Goal: Find specific page/section: Find specific page/section

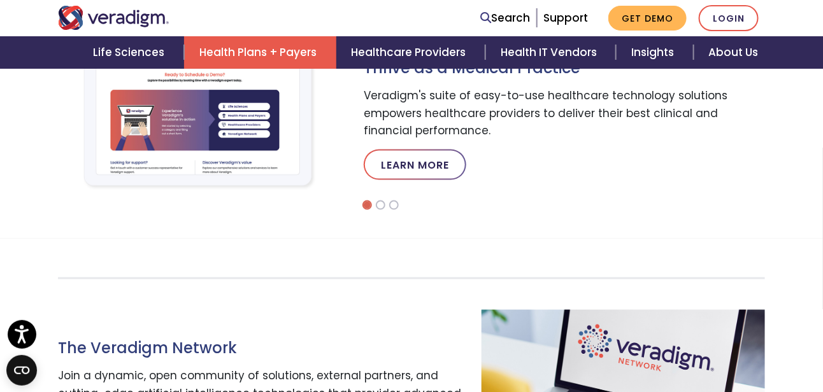
scroll to position [382, 0]
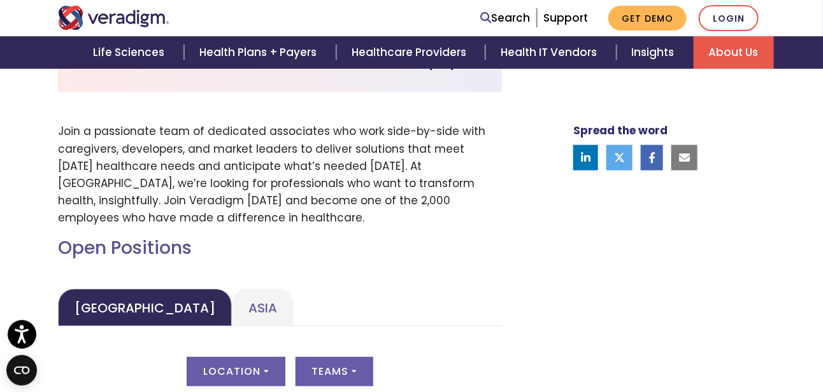
scroll to position [498, 0]
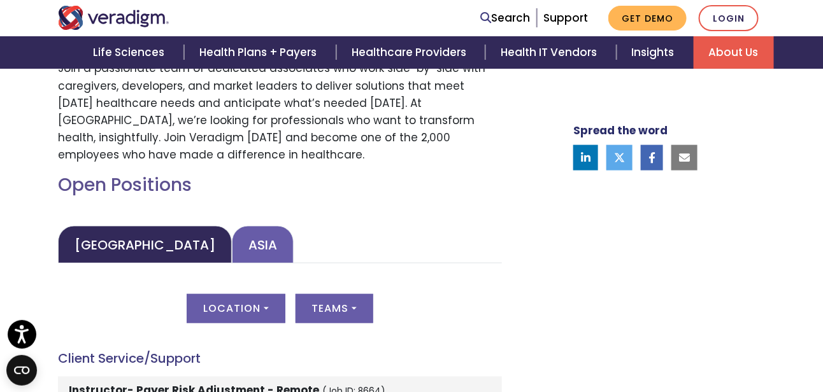
click at [232, 243] on link "Asia" at bounding box center [263, 245] width 62 height 38
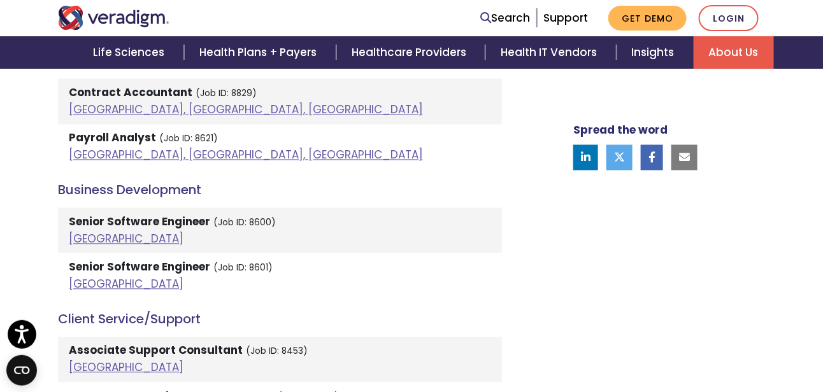
scroll to position [817, 0]
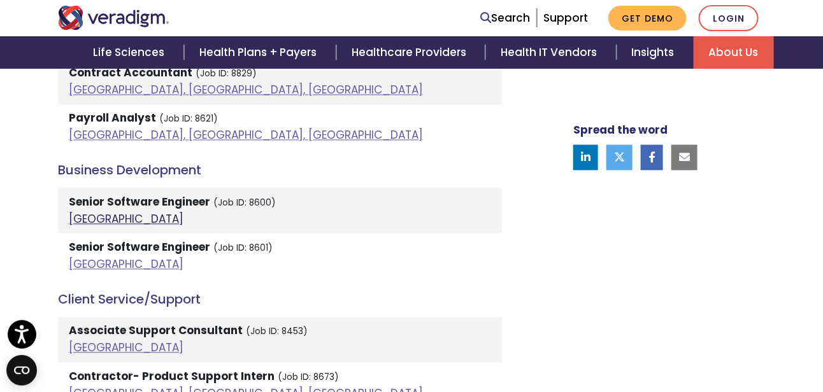
click at [80, 217] on link "[GEOGRAPHIC_DATA]" at bounding box center [126, 218] width 115 height 15
click at [87, 263] on link "[GEOGRAPHIC_DATA]" at bounding box center [126, 264] width 115 height 15
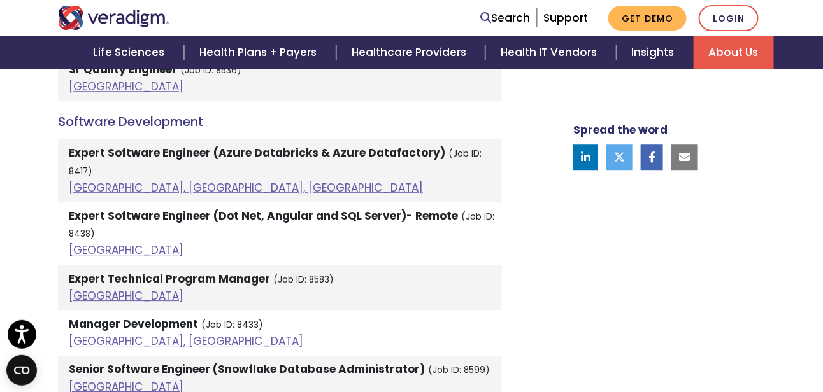
scroll to position [2664, 0]
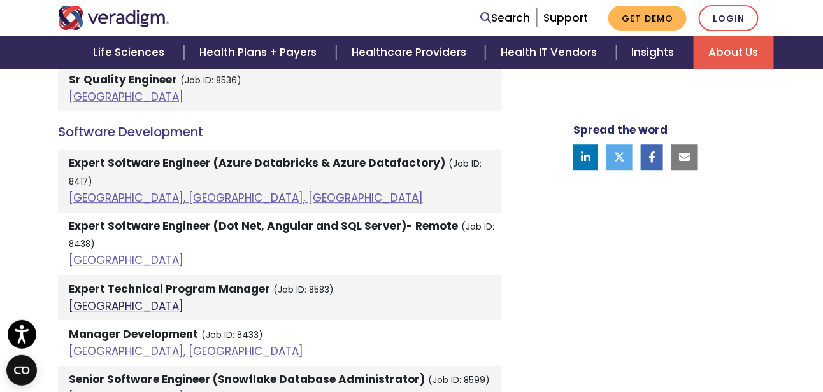
click at [84, 299] on link "[GEOGRAPHIC_DATA]" at bounding box center [126, 306] width 115 height 15
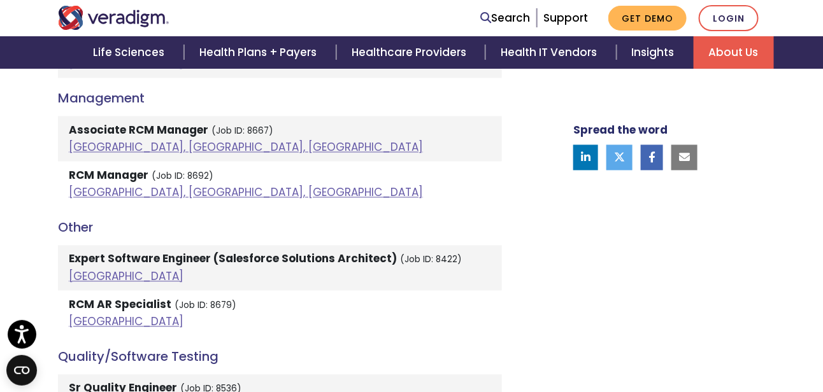
scroll to position [2281, 0]
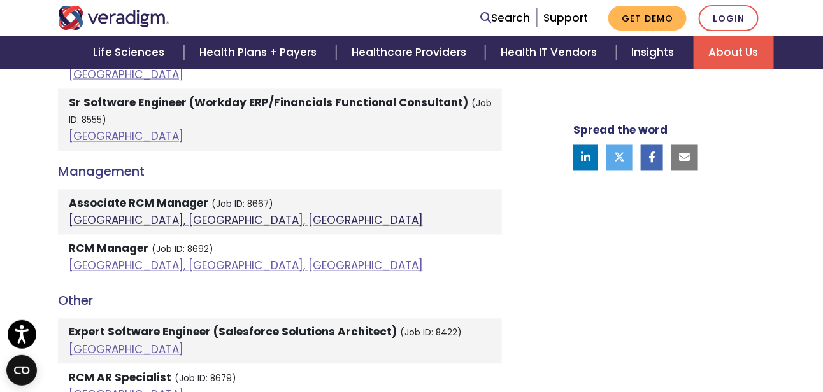
click at [173, 213] on link "[GEOGRAPHIC_DATA], [GEOGRAPHIC_DATA], [GEOGRAPHIC_DATA]" at bounding box center [246, 220] width 354 height 15
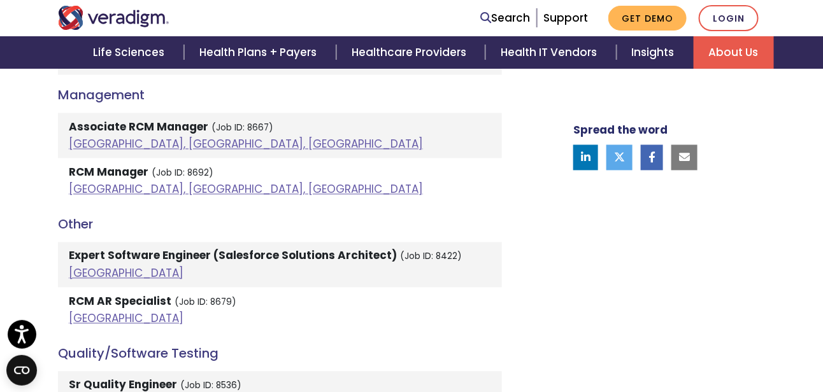
scroll to position [2345, 0]
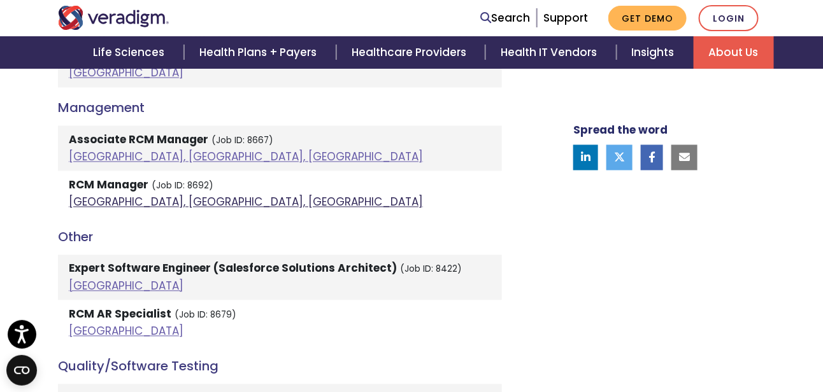
click at [188, 195] on link "[GEOGRAPHIC_DATA], [GEOGRAPHIC_DATA], [GEOGRAPHIC_DATA]" at bounding box center [246, 202] width 354 height 15
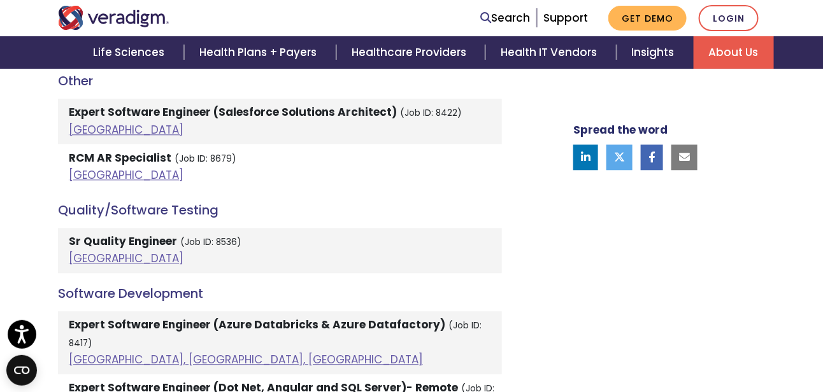
scroll to position [2473, 0]
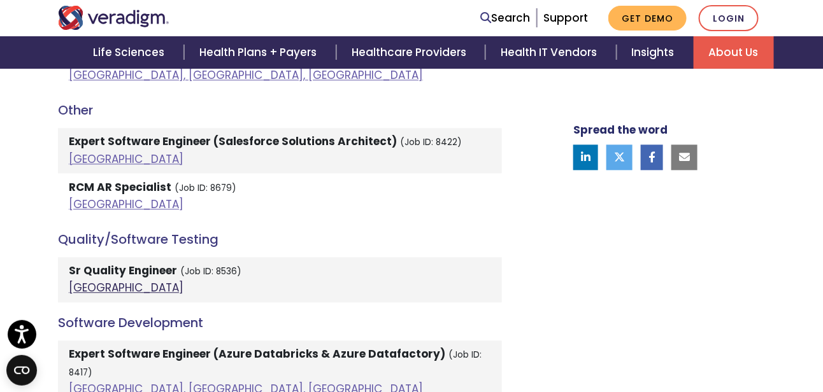
click at [73, 280] on link "[GEOGRAPHIC_DATA]" at bounding box center [126, 287] width 115 height 15
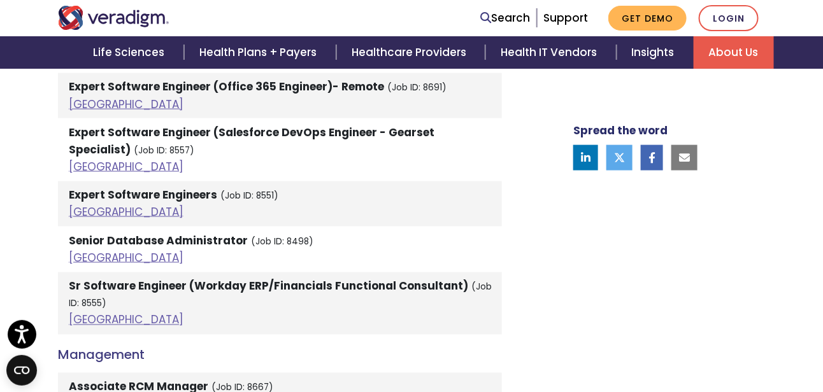
scroll to position [2090, 0]
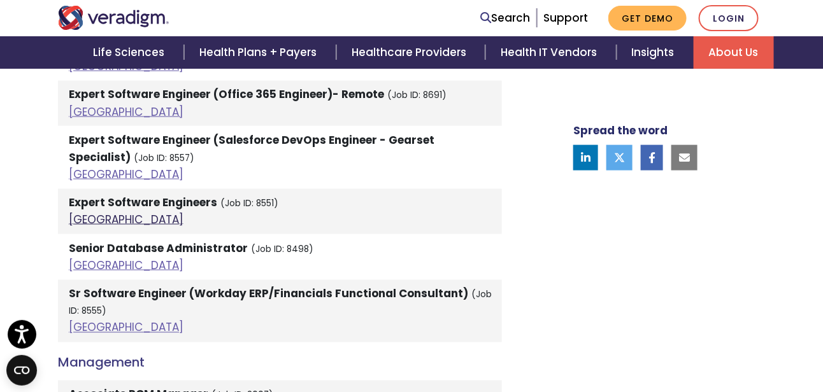
click at [81, 212] on link "[GEOGRAPHIC_DATA]" at bounding box center [126, 219] width 115 height 15
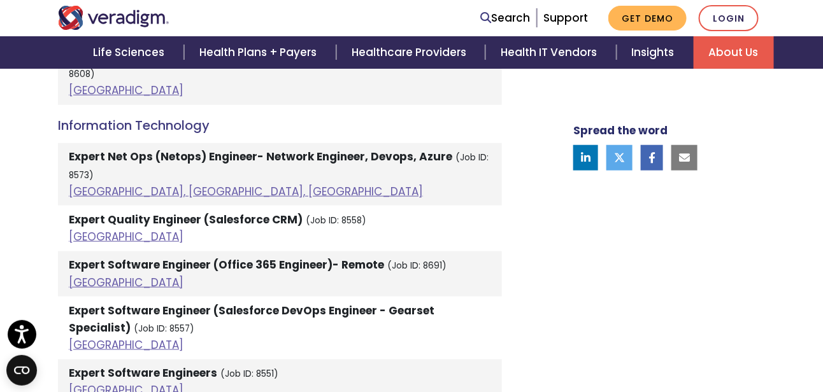
scroll to position [1899, 0]
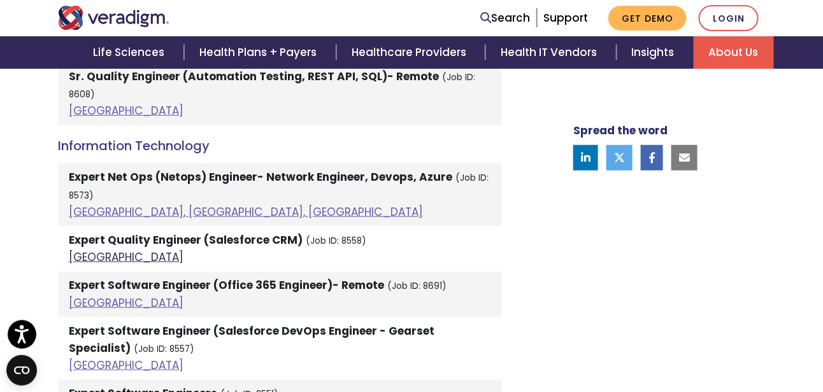
click at [79, 250] on link "[GEOGRAPHIC_DATA]" at bounding box center [126, 257] width 115 height 15
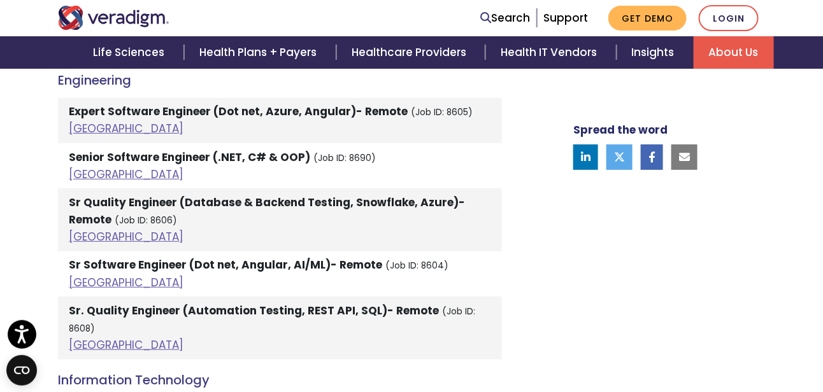
scroll to position [1645, 0]
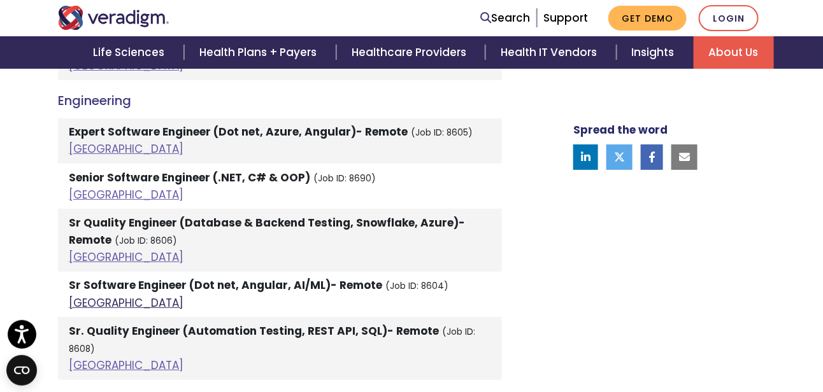
click at [90, 305] on link "[GEOGRAPHIC_DATA]" at bounding box center [126, 303] width 115 height 15
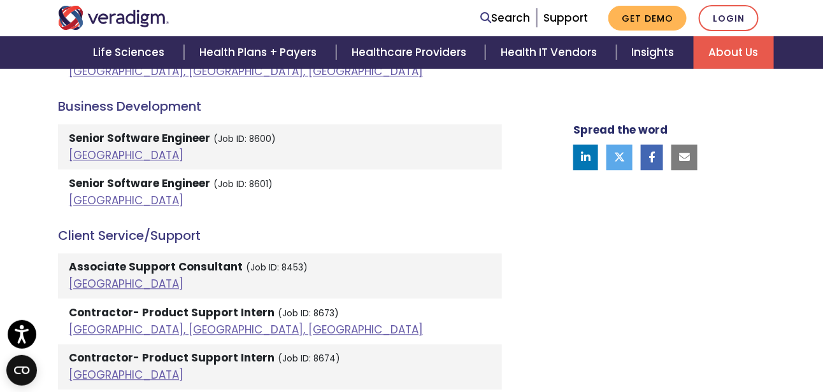
scroll to position [817, 0]
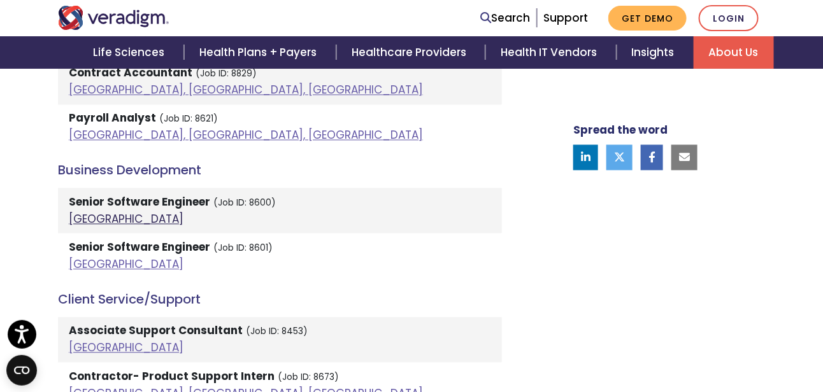
click at [87, 218] on link "[GEOGRAPHIC_DATA]" at bounding box center [126, 218] width 115 height 15
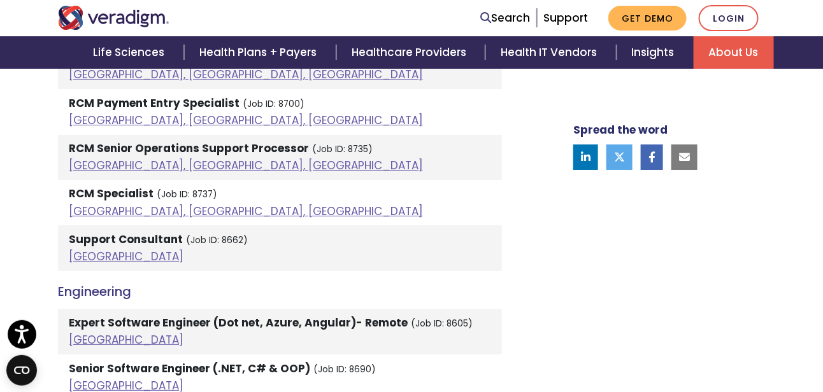
scroll to position [1517, 0]
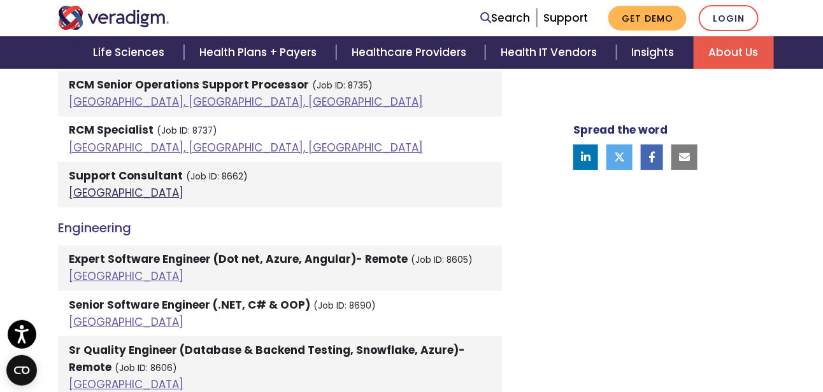
click at [78, 194] on link "[GEOGRAPHIC_DATA]" at bounding box center [126, 192] width 115 height 15
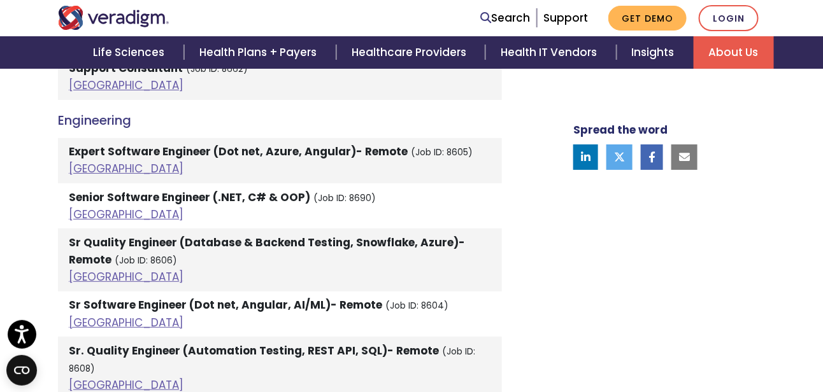
scroll to position [1645, 0]
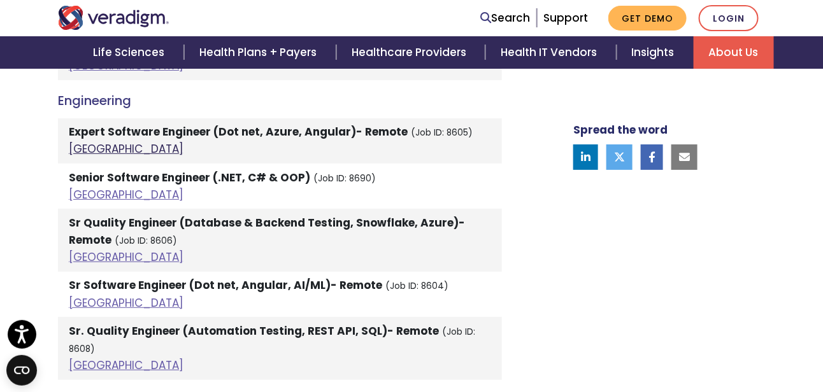
click at [82, 151] on link "[GEOGRAPHIC_DATA]" at bounding box center [126, 148] width 115 height 15
click at [87, 192] on link "[GEOGRAPHIC_DATA]" at bounding box center [126, 194] width 115 height 15
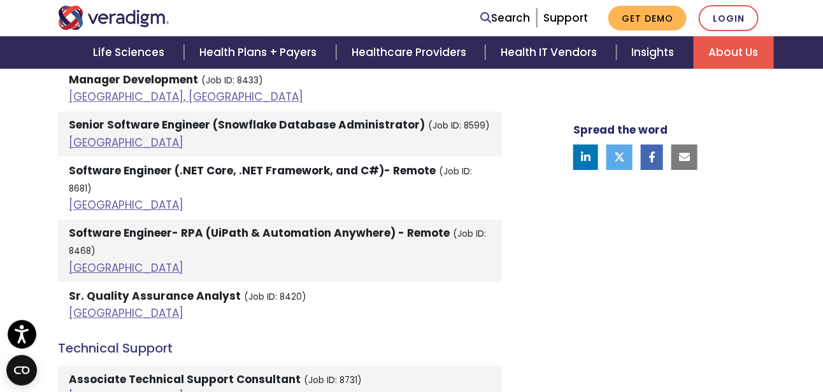
scroll to position [3046, 0]
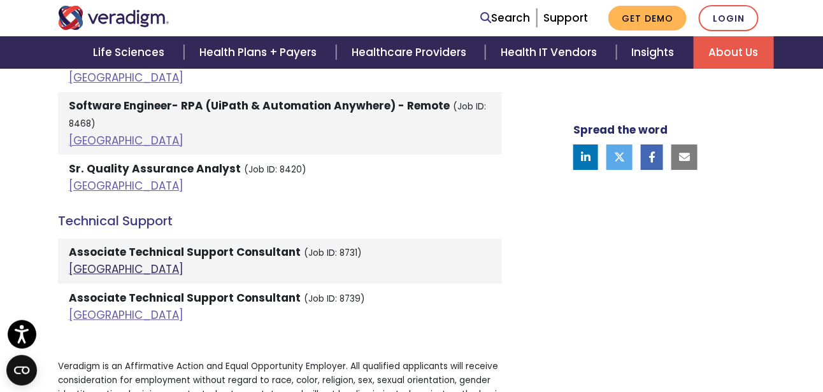
click at [82, 262] on link "[GEOGRAPHIC_DATA]" at bounding box center [126, 269] width 115 height 15
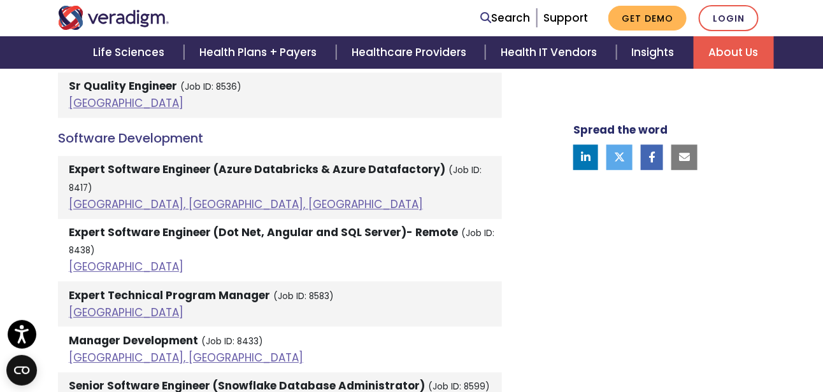
scroll to position [2727, 0]
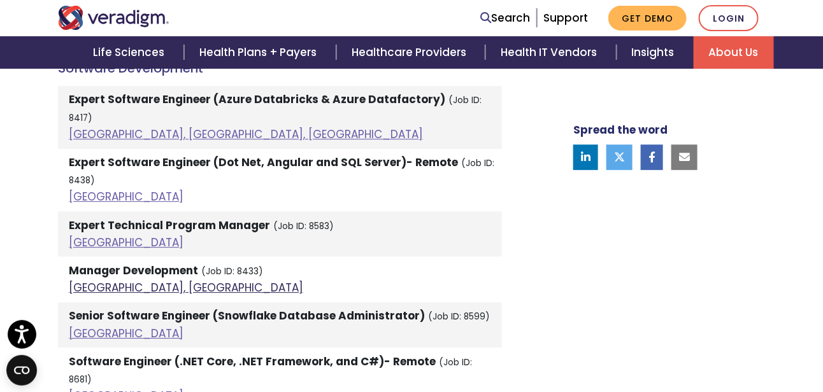
click at [125, 280] on link "[GEOGRAPHIC_DATA], [GEOGRAPHIC_DATA]" at bounding box center [186, 287] width 234 height 15
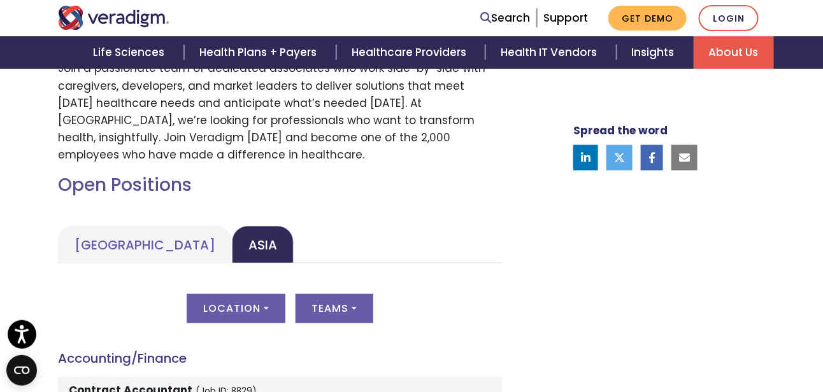
scroll to position [562, 0]
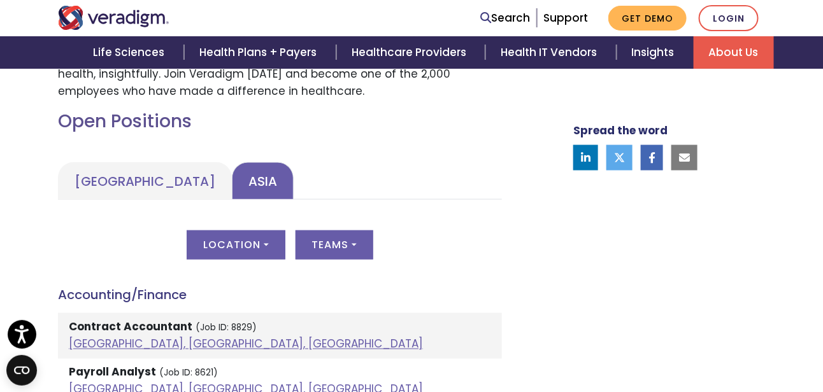
click at [232, 179] on link "Asia" at bounding box center [263, 181] width 62 height 38
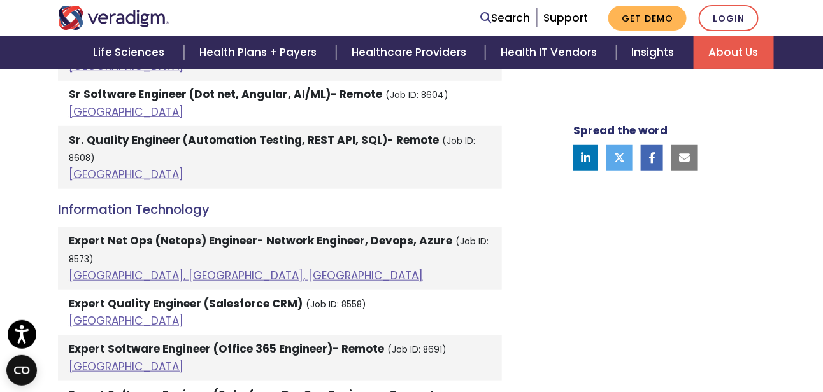
scroll to position [1708, 0]
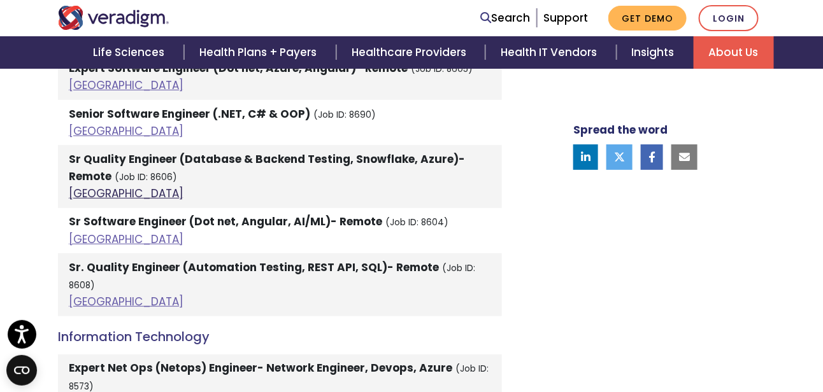
click at [82, 189] on link "[GEOGRAPHIC_DATA]" at bounding box center [126, 193] width 115 height 15
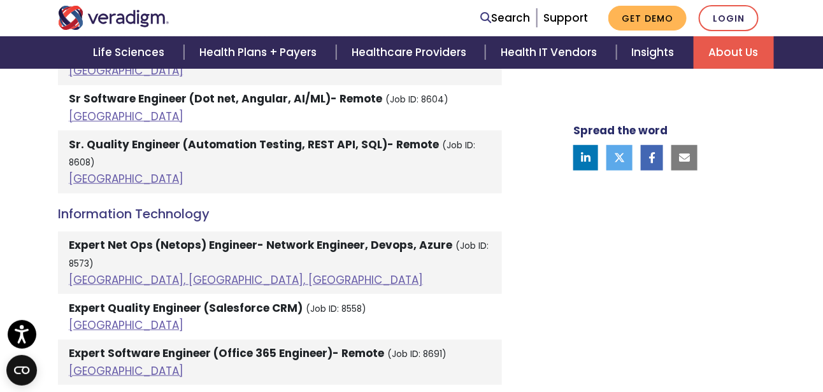
scroll to position [1836, 0]
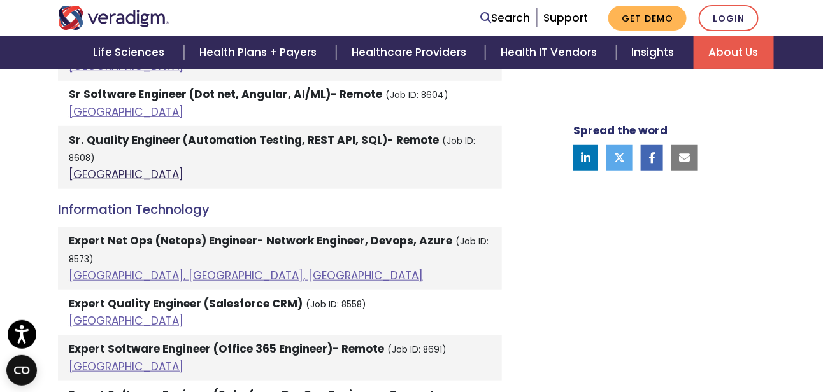
click at [86, 167] on link "[GEOGRAPHIC_DATA]" at bounding box center [126, 174] width 115 height 15
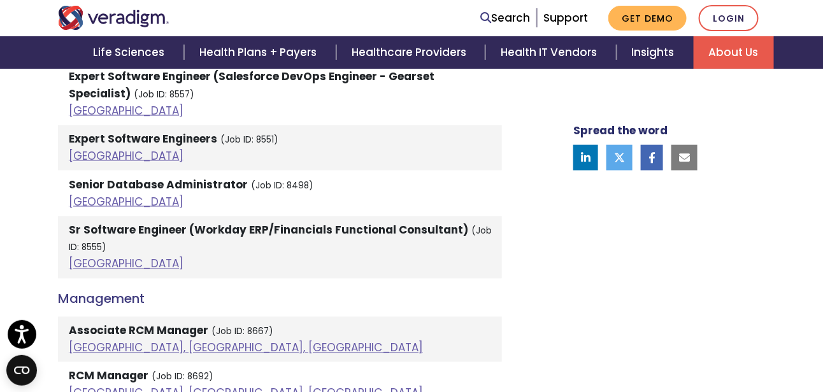
scroll to position [2027, 0]
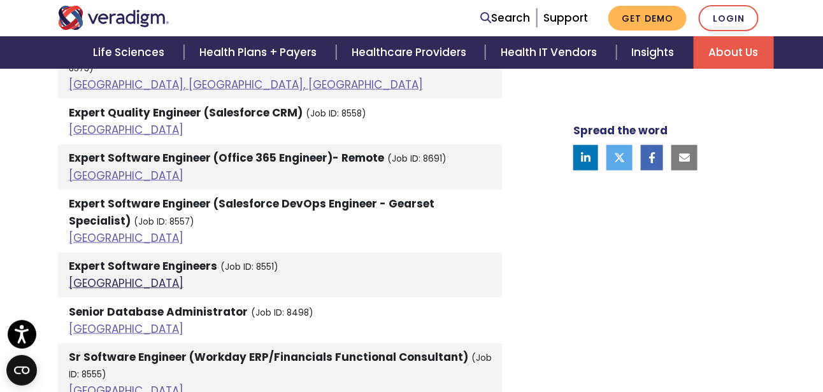
click at [83, 276] on link "[GEOGRAPHIC_DATA]" at bounding box center [126, 283] width 115 height 15
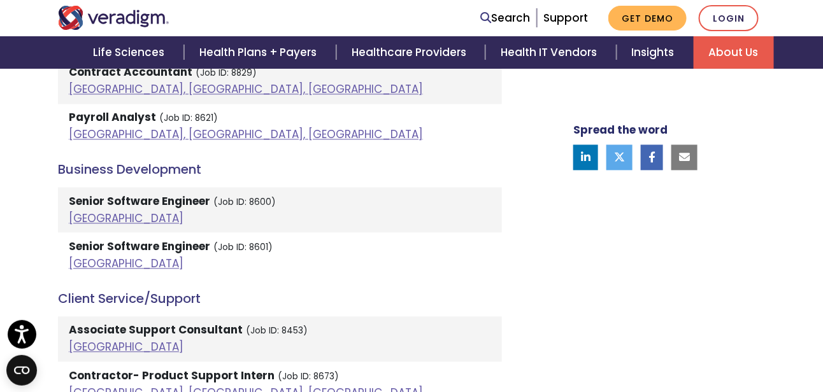
scroll to position [817, 0]
click at [83, 217] on link "[GEOGRAPHIC_DATA]" at bounding box center [126, 218] width 115 height 15
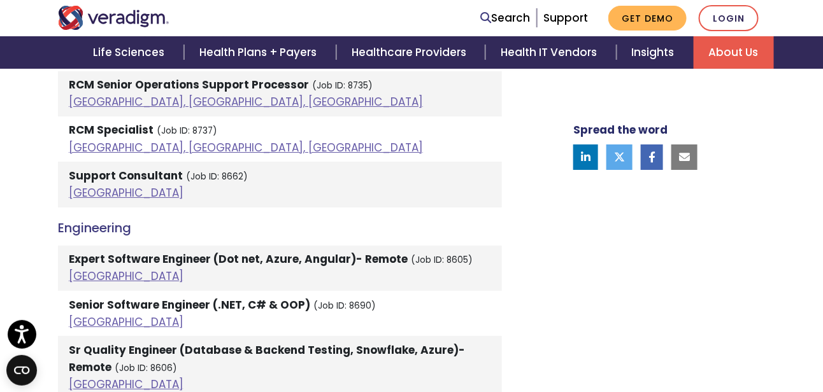
scroll to position [1581, 0]
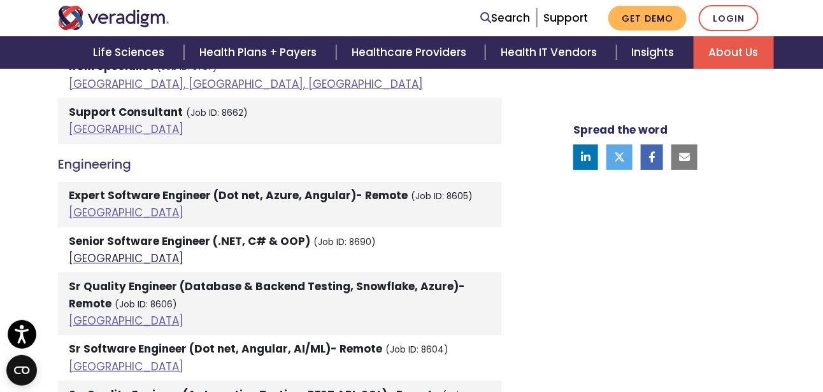
click at [90, 255] on link "[GEOGRAPHIC_DATA]" at bounding box center [126, 258] width 115 height 15
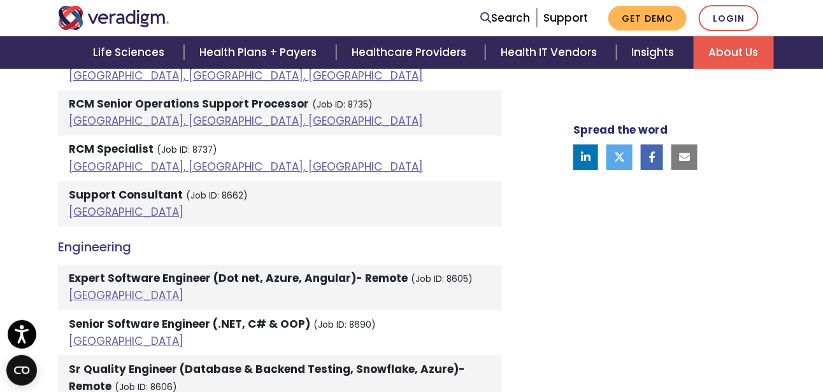
scroll to position [1656, 0]
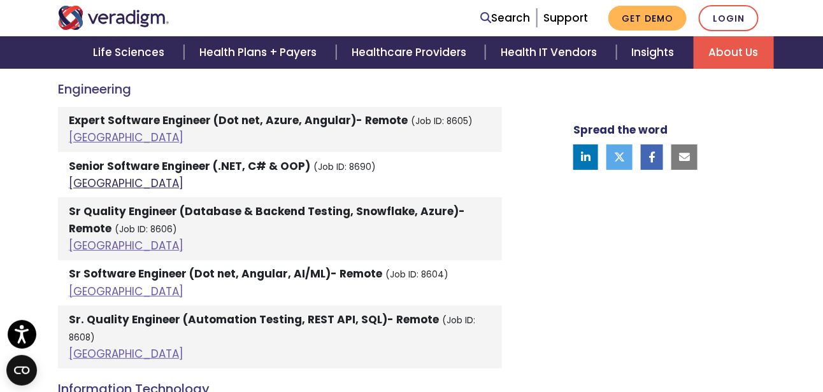
click at [74, 177] on link "[GEOGRAPHIC_DATA]" at bounding box center [126, 183] width 115 height 15
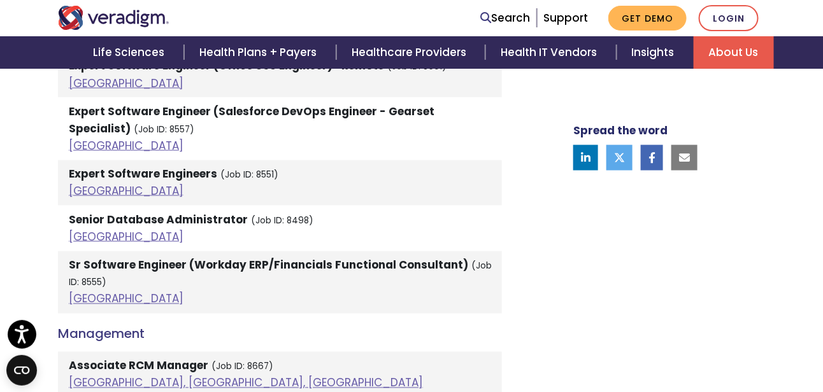
scroll to position [2102, 0]
